Goal: Ask a question

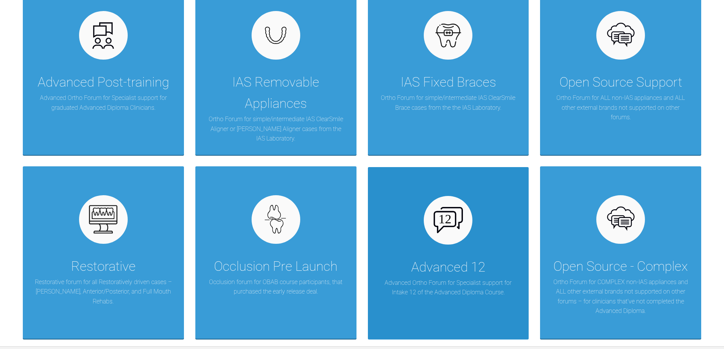
click at [448, 283] on p "Advanced Ortho Forum for Specialist support for Intake 12 of the Advanced Diplo…" at bounding box center [448, 287] width 138 height 19
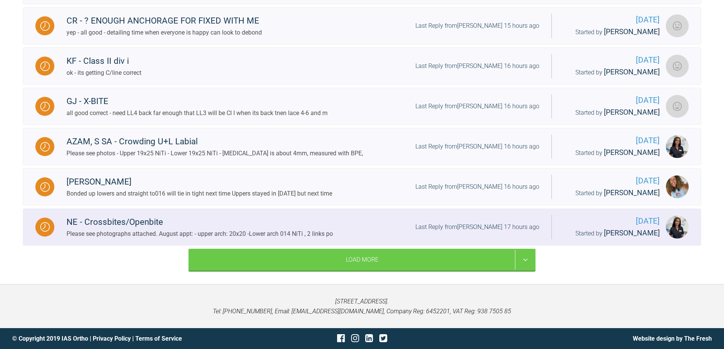
scroll to position [836, 0]
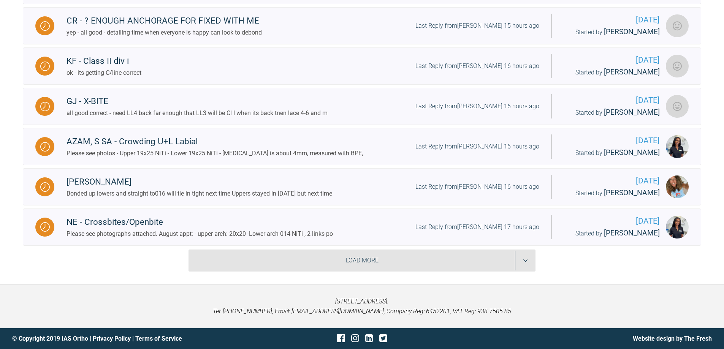
click at [524, 260] on div "Load More" at bounding box center [362, 261] width 347 height 22
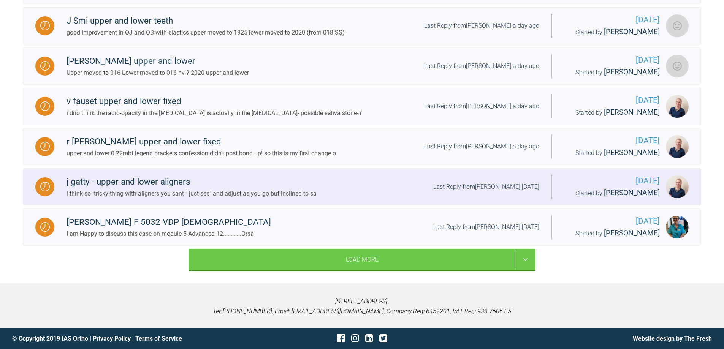
scroll to position [1747, 0]
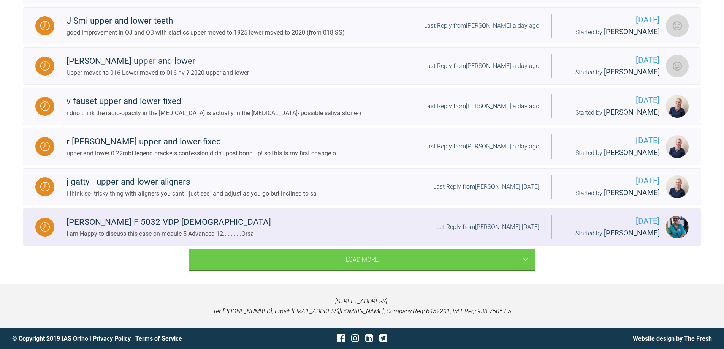
click at [38, 219] on div at bounding box center [44, 227] width 19 height 19
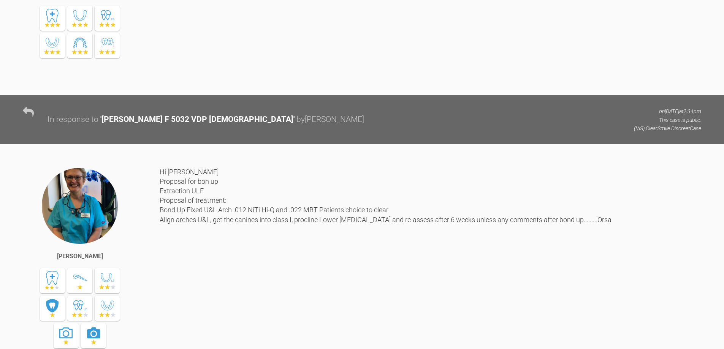
scroll to position [2013, 0]
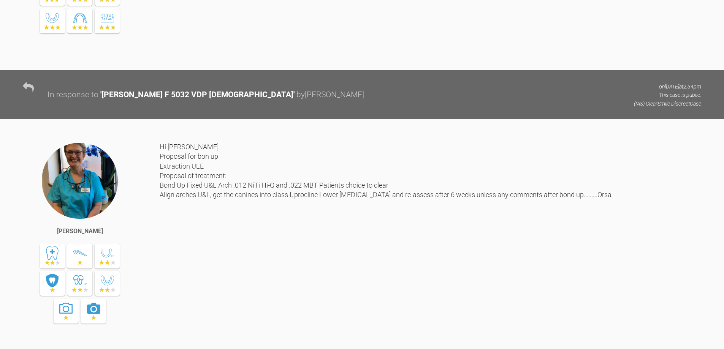
click at [210, 233] on div "Hi Ross Proposal for bon up Extraction ULE Proposal of treatment: Bond Up Fixed…" at bounding box center [431, 245] width 542 height 207
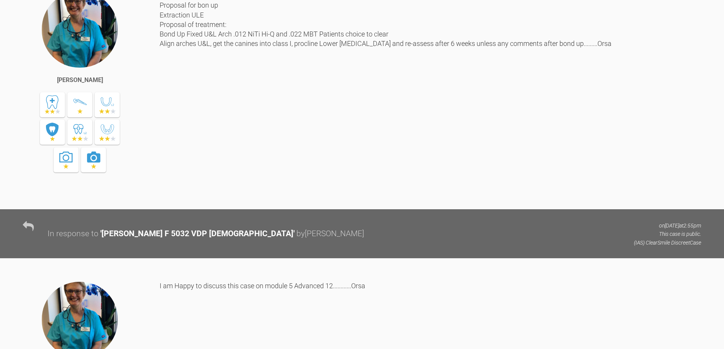
scroll to position [2089, 0]
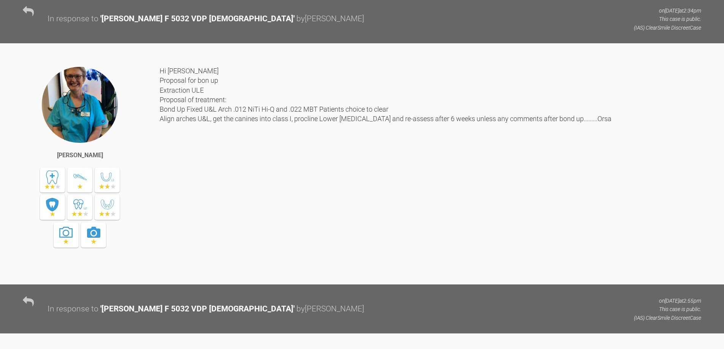
click at [159, 146] on div "Åsa Ulrika Linnea Feneley" at bounding box center [91, 172] width 137 height 212
click at [160, 147] on div "Hi Ross Proposal for bon up Extraction ULE Proposal of treatment: Bond Up Fixed…" at bounding box center [431, 169] width 542 height 207
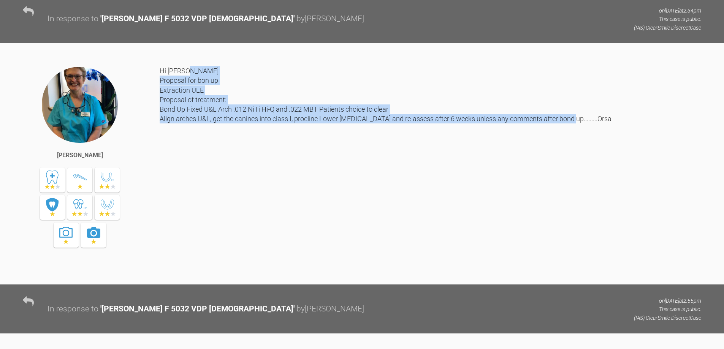
drag, startPoint x: 160, startPoint y: 159, endPoint x: 572, endPoint y: 198, distance: 413.6
click at [589, 197] on div "Hi Ross Proposal for bon up Extraction ULE Proposal of treatment: Bond Up Fixed…" at bounding box center [431, 169] width 542 height 207
copy div "Proposal for bon up Extraction ULE Proposal of treatment: Bond Up Fixed U&L Arc…"
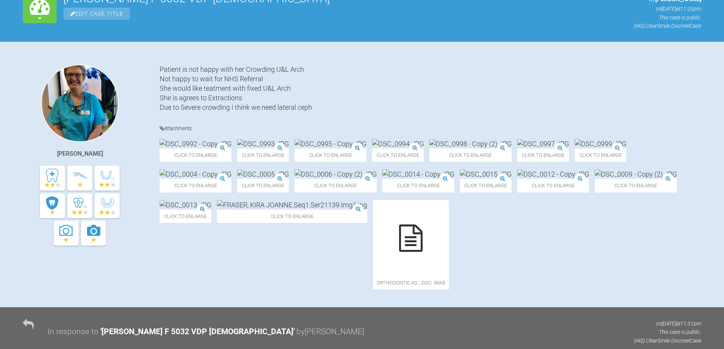
scroll to position [0, 0]
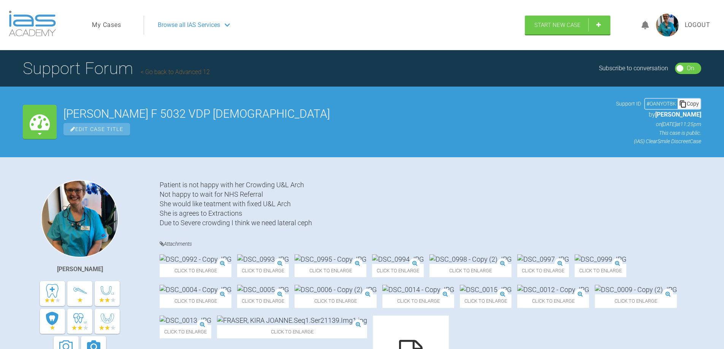
click at [117, 24] on link "My Cases" at bounding box center [106, 25] width 29 height 10
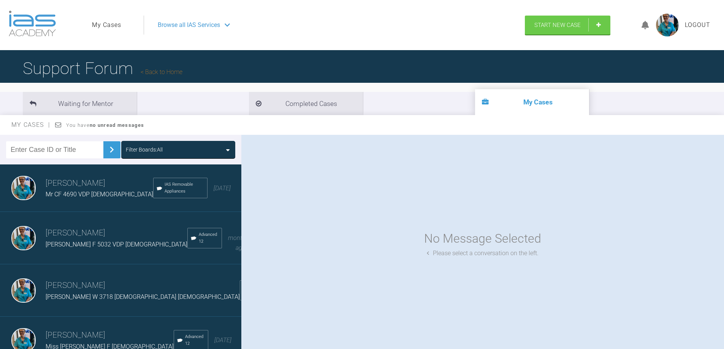
click at [29, 232] on img at bounding box center [23, 238] width 24 height 24
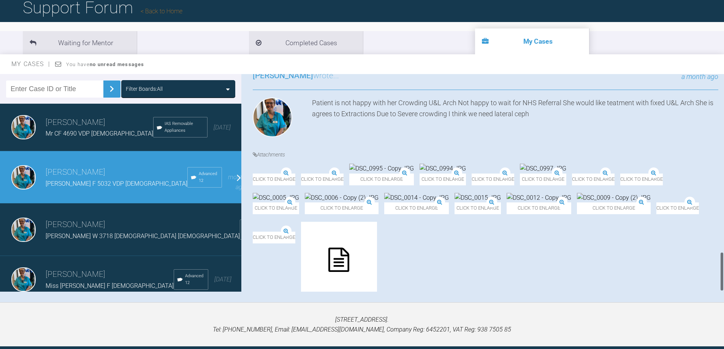
scroll to position [75, 0]
